Goal: Task Accomplishment & Management: Use online tool/utility

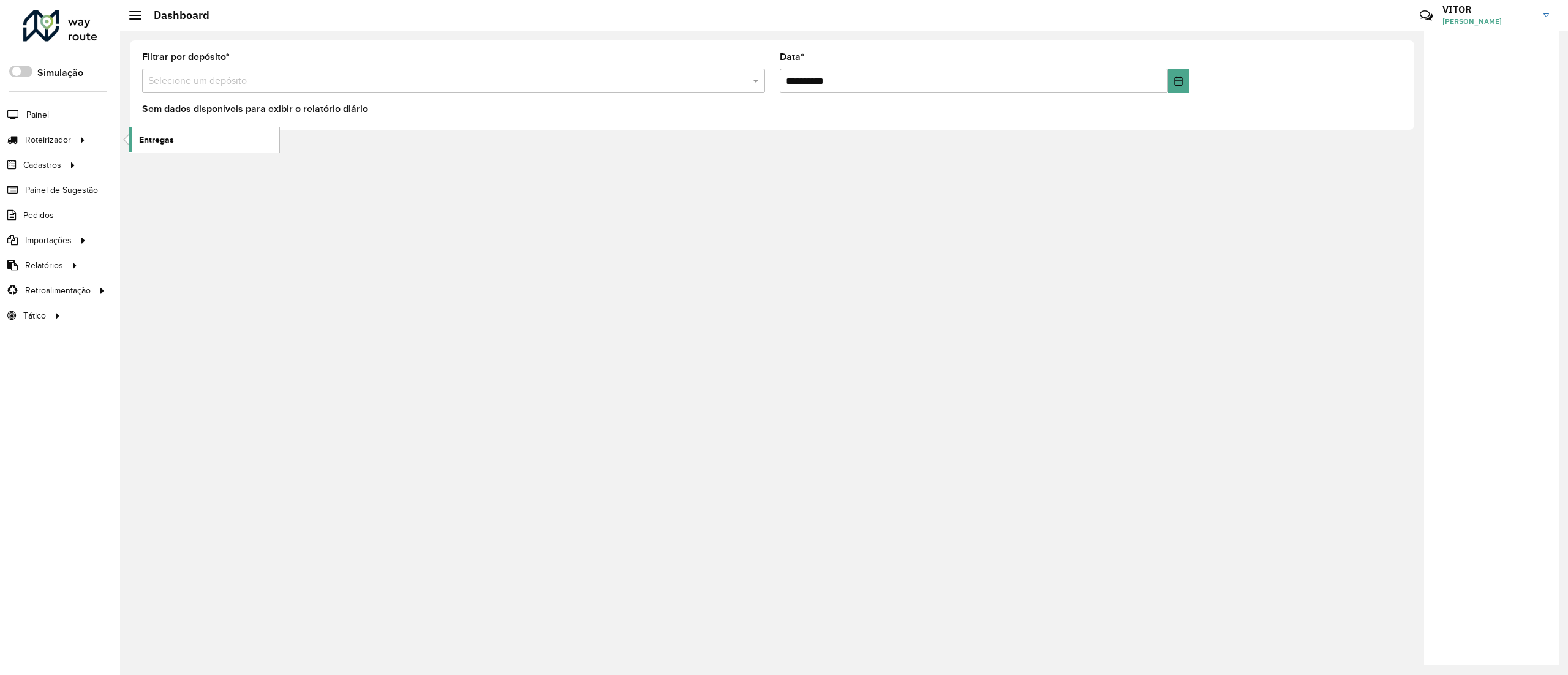
click at [169, 146] on span "Entregas" at bounding box center [156, 140] width 35 height 13
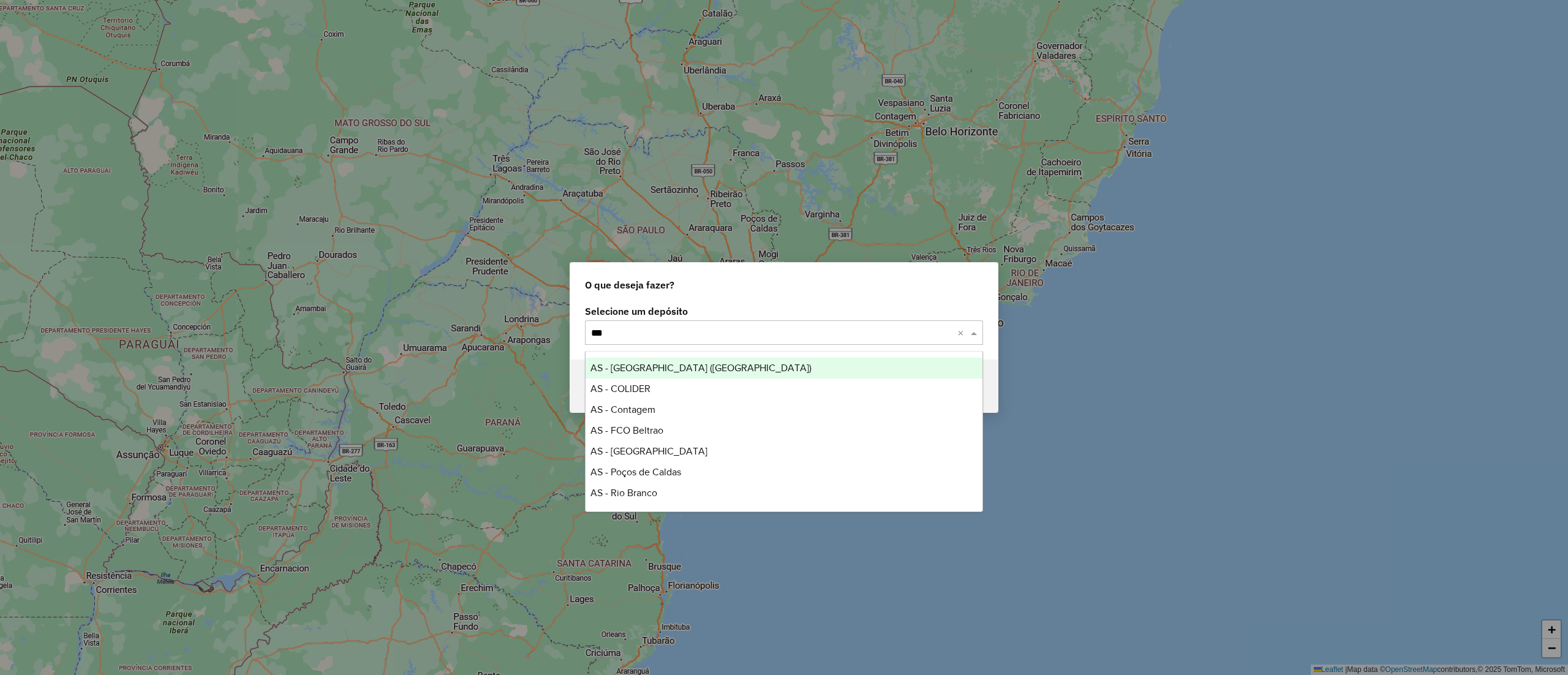
type input "****"
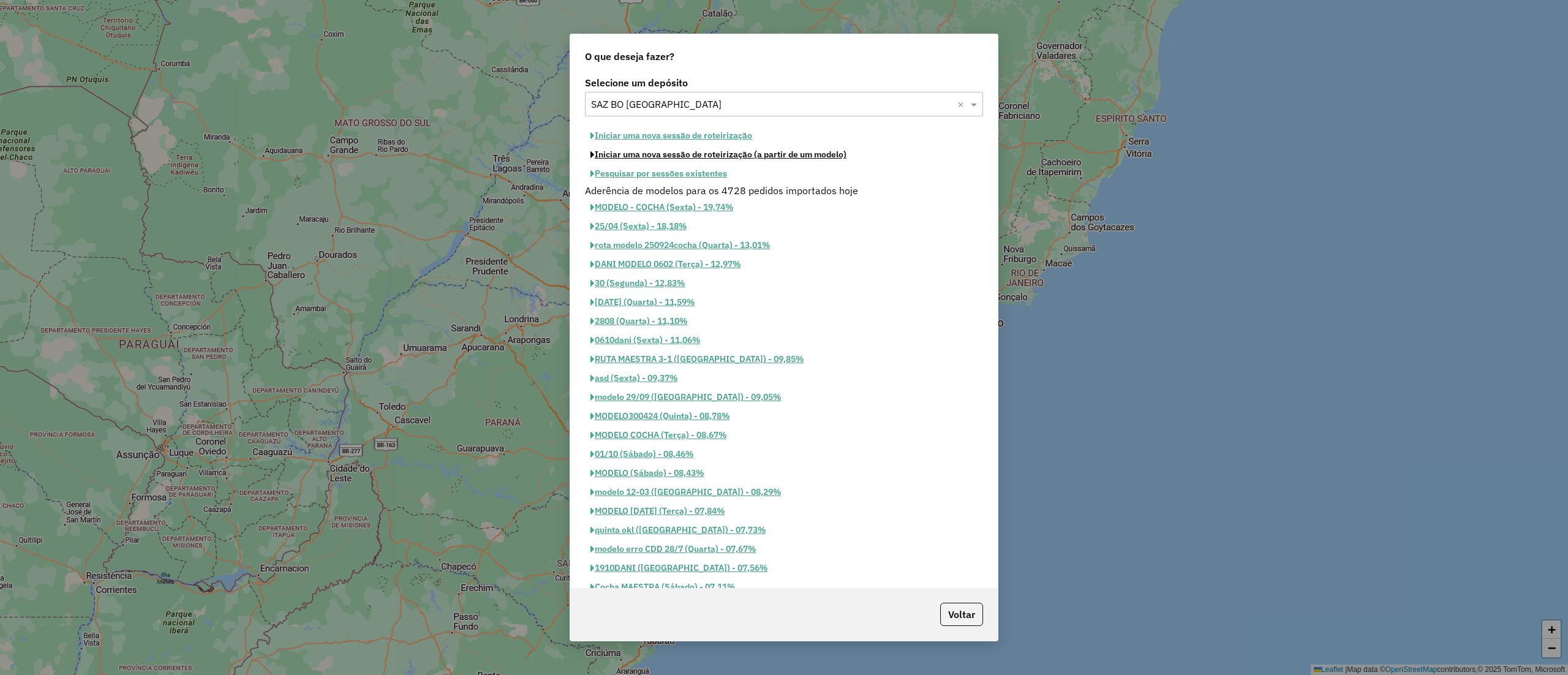
click at [662, 164] on button "Iniciar uma nova sessão de roteirização (a partir de um modelo)" at bounding box center [719, 155] width 267 height 19
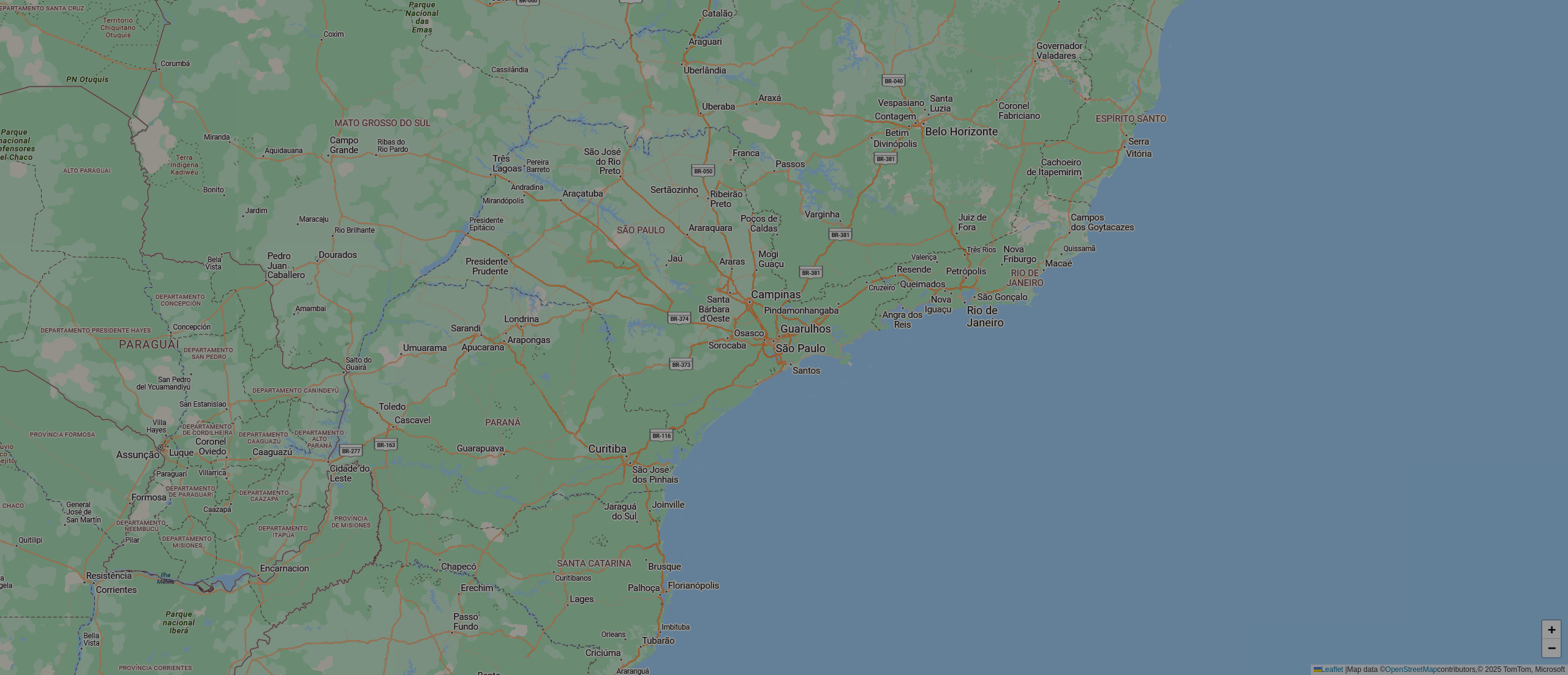
select select "*"
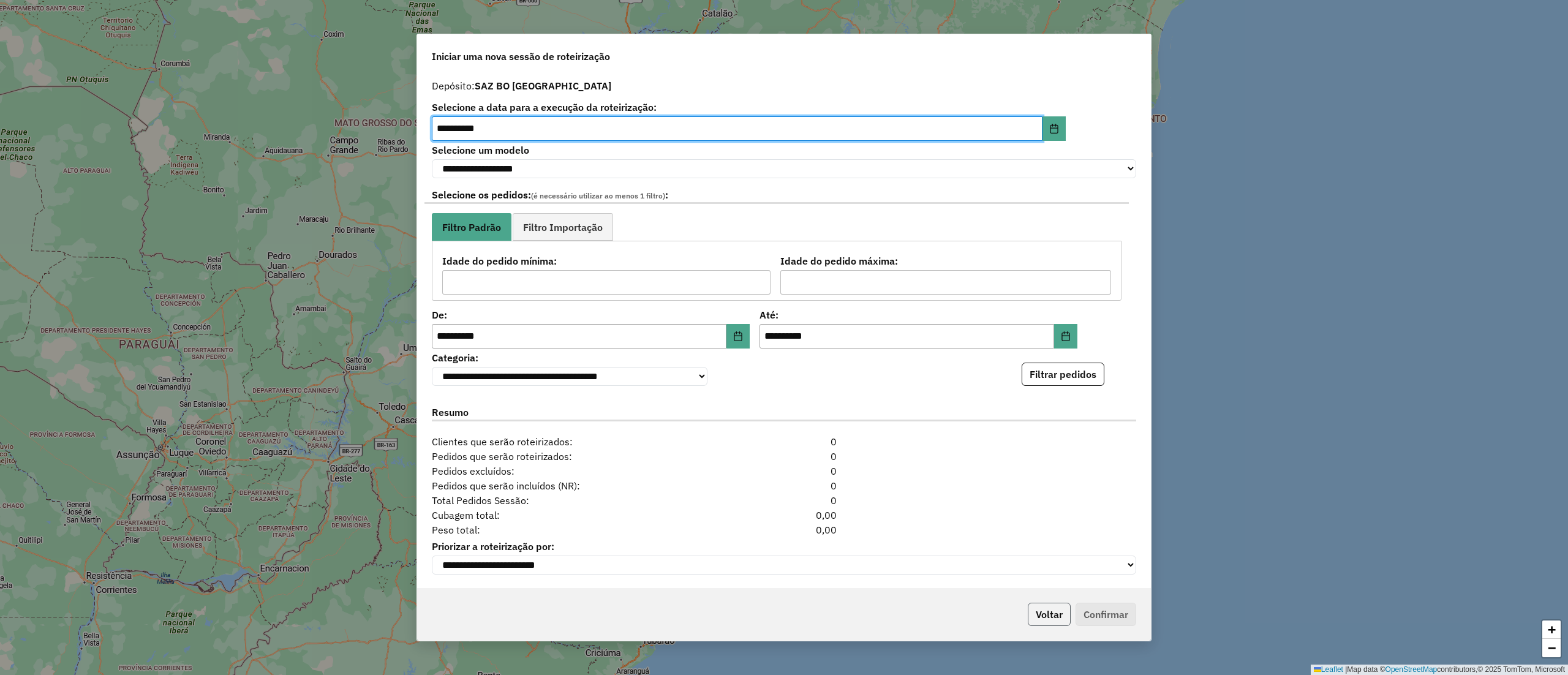
click at [1050, 616] on button "Voltar" at bounding box center [1049, 614] width 43 height 24
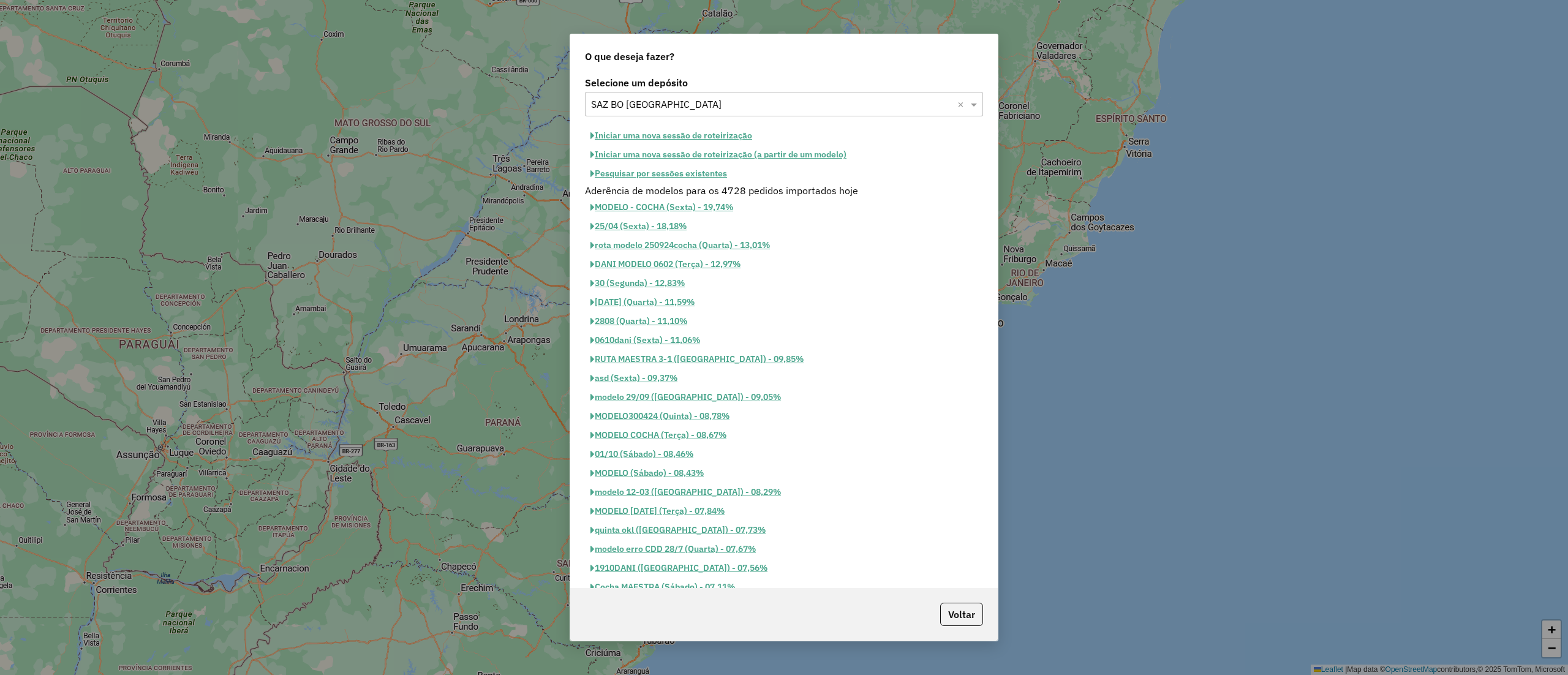
click at [696, 181] on button "Pesquisar por sessões existentes" at bounding box center [659, 174] width 148 height 19
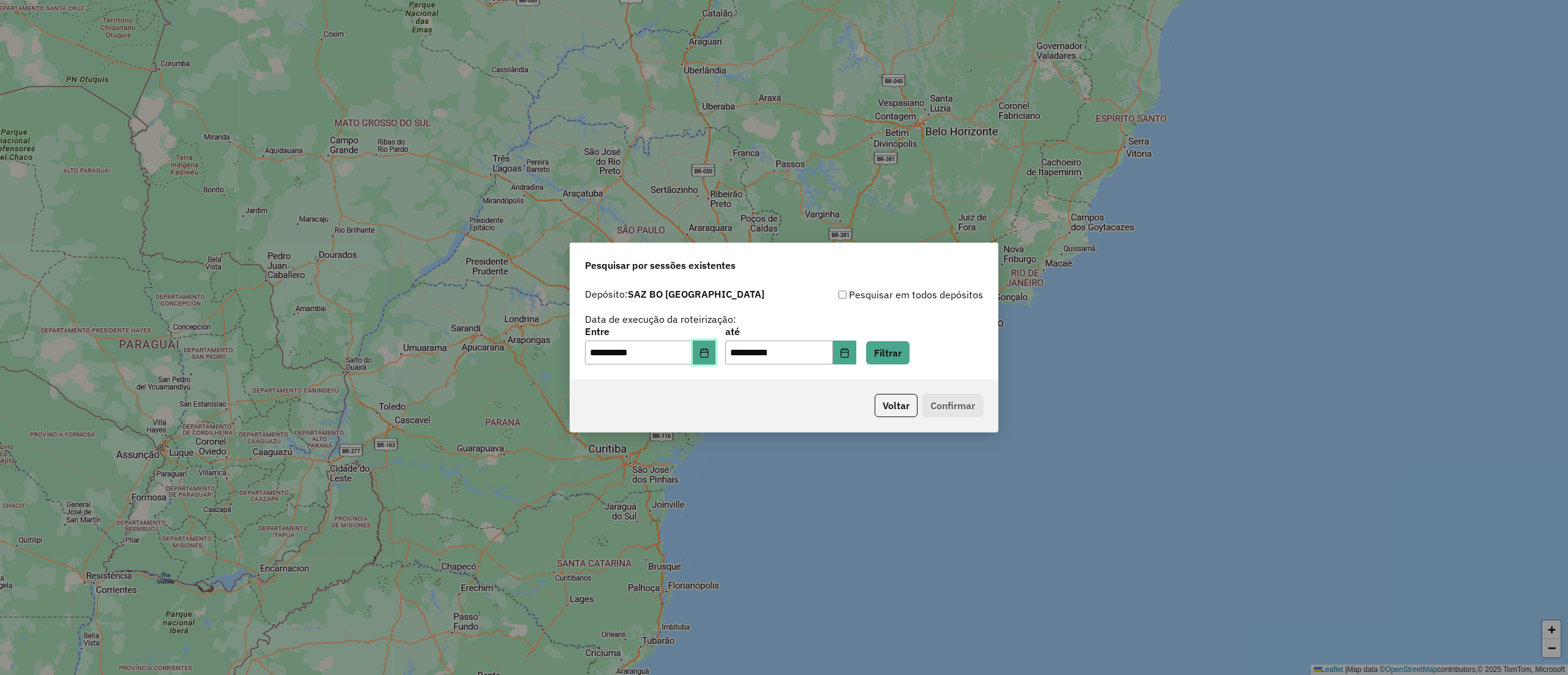
click at [708, 349] on icon "Choose Date" at bounding box center [704, 353] width 8 height 9
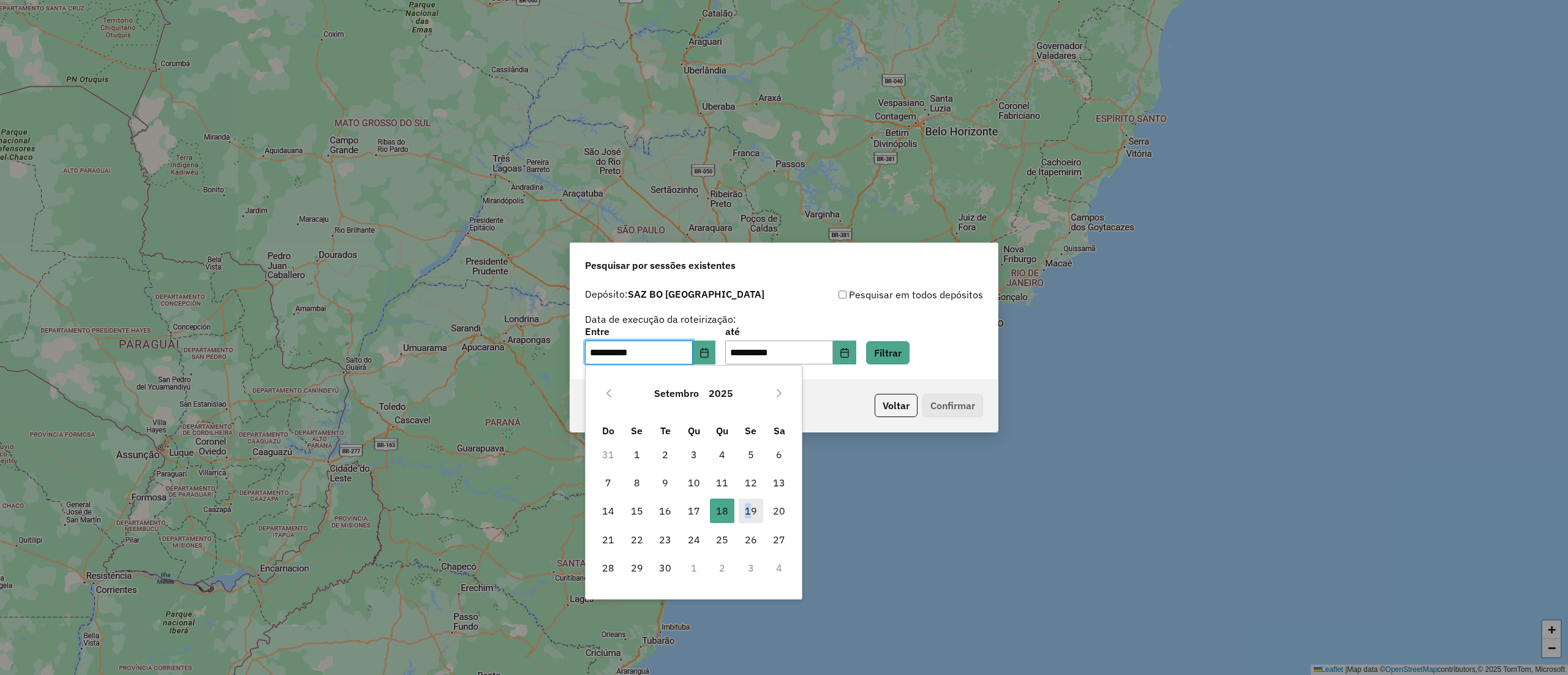
drag, startPoint x: 745, startPoint y: 514, endPoint x: 762, endPoint y: 511, distance: 17.3
click at [749, 518] on span "19" at bounding box center [751, 511] width 25 height 25
type input "**********"
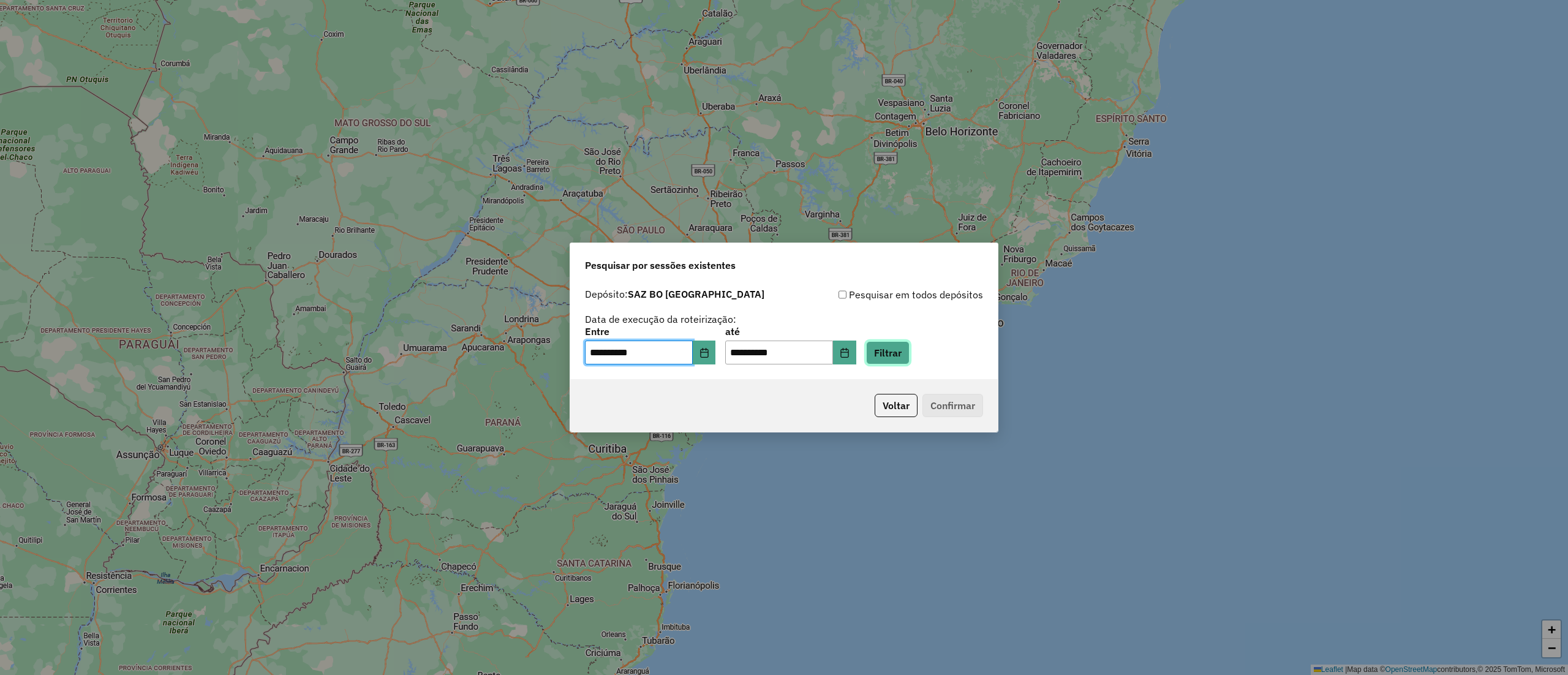
click at [910, 350] on button "Filtrar" at bounding box center [888, 353] width 44 height 24
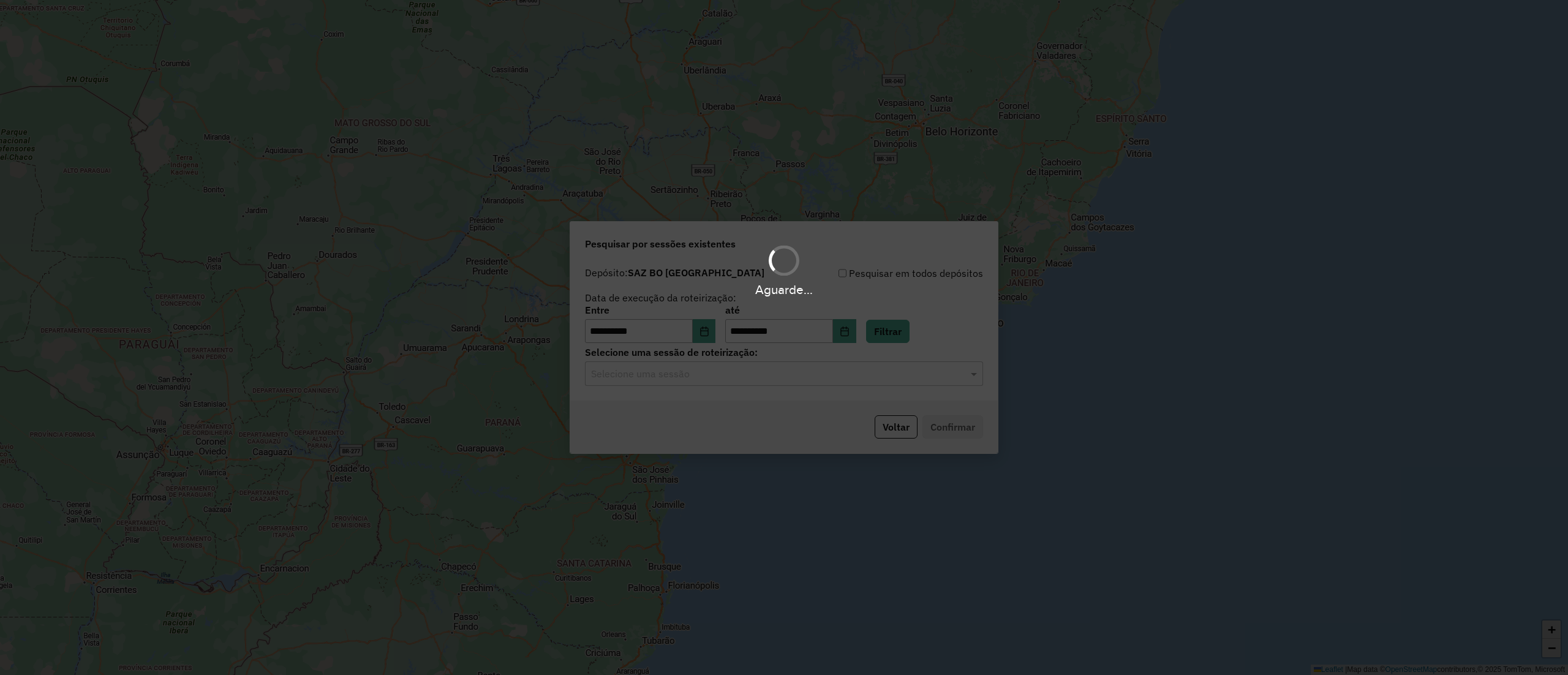
click at [750, 376] on div "Aguarde..." at bounding box center [784, 338] width 1568 height 675
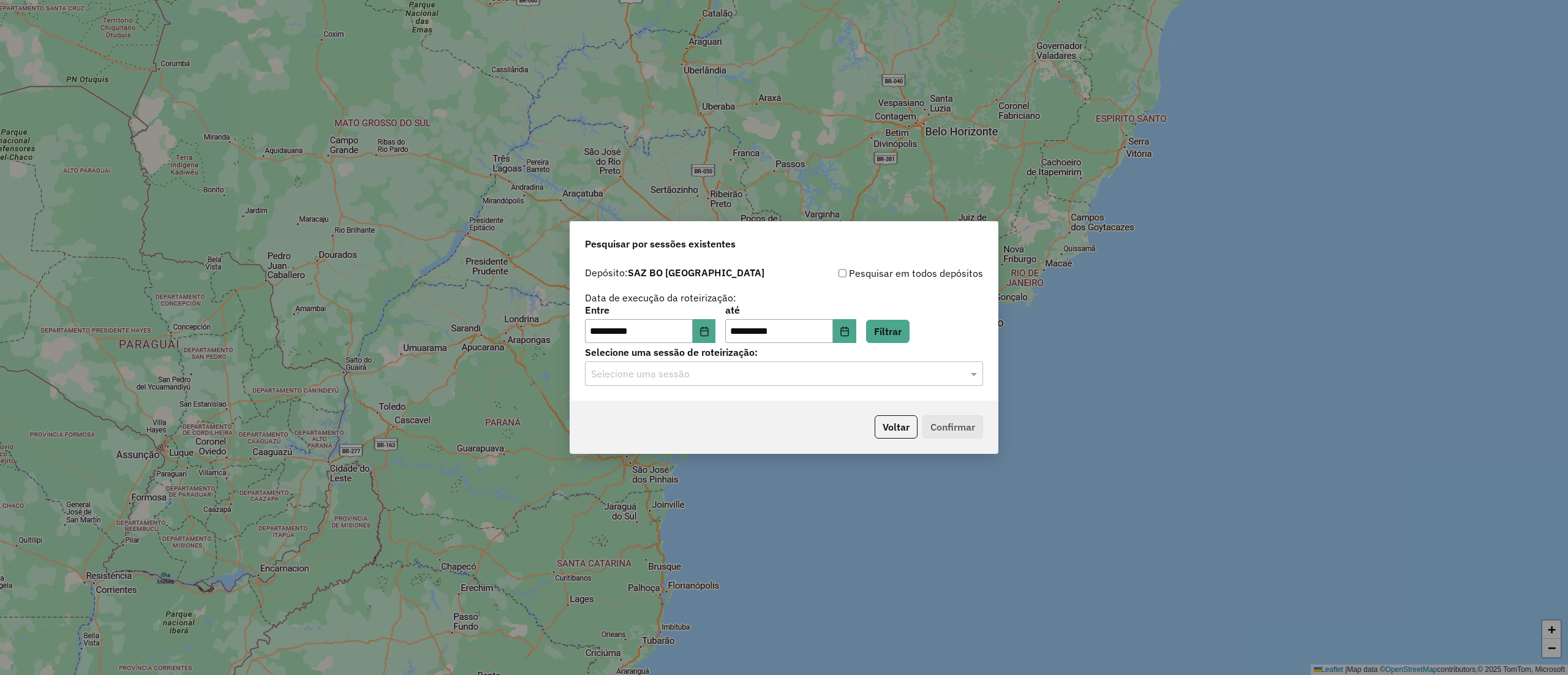
click at [749, 376] on input "text" at bounding box center [772, 374] width 361 height 15
click at [751, 408] on div "1279000 - 19/09/2025 21:34" at bounding box center [783, 409] width 396 height 21
click at [946, 428] on button "Confirmar" at bounding box center [953, 426] width 61 height 24
click at [967, 420] on button "Confirmar" at bounding box center [953, 426] width 61 height 24
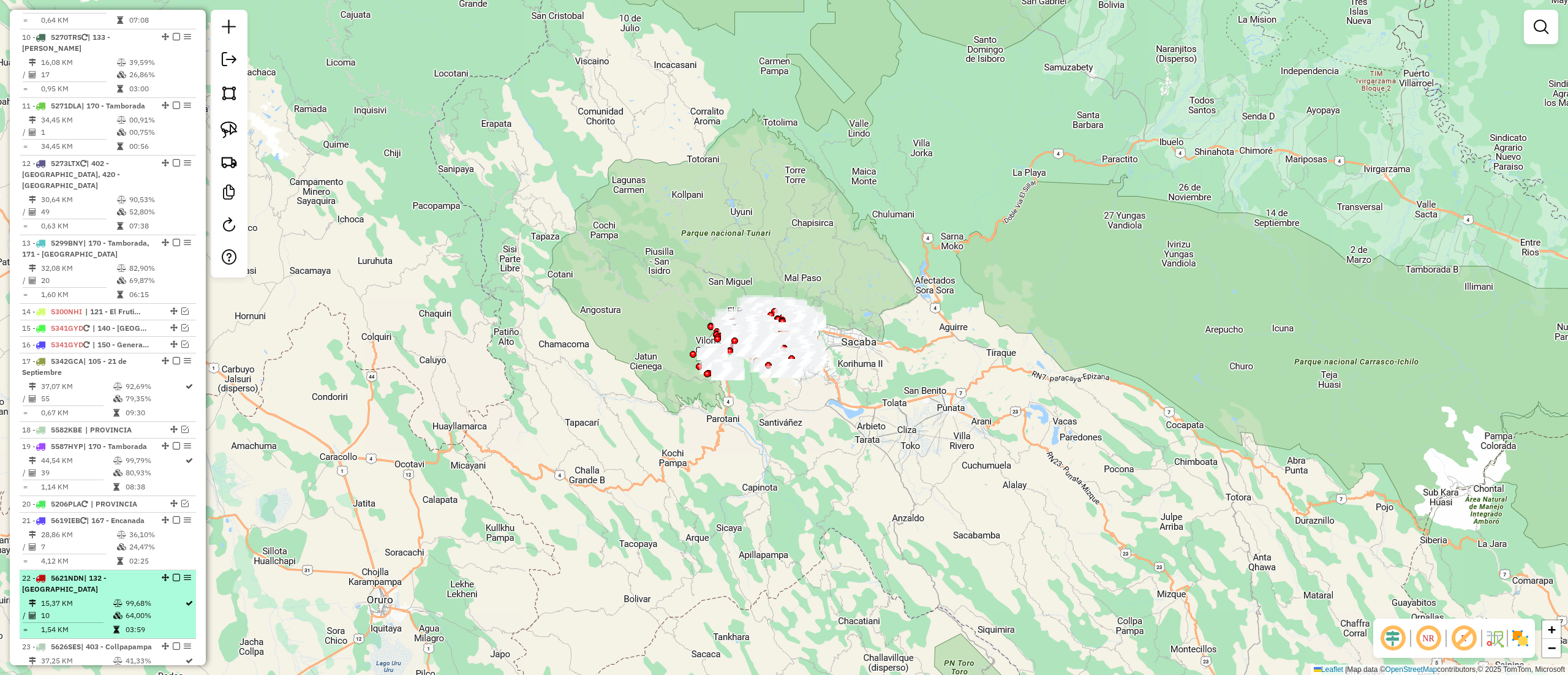
scroll to position [613, 0]
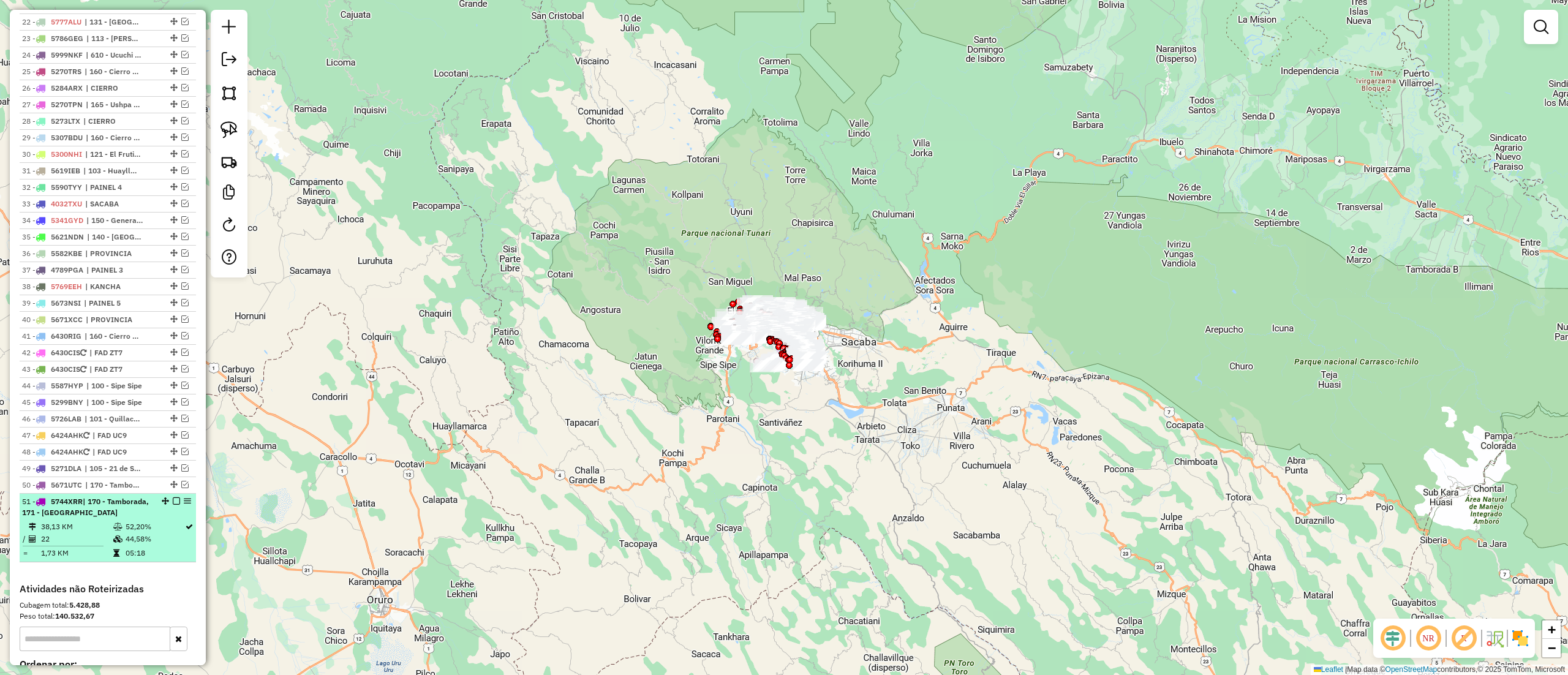
scroll to position [979, 0]
